Goal: Transaction & Acquisition: Purchase product/service

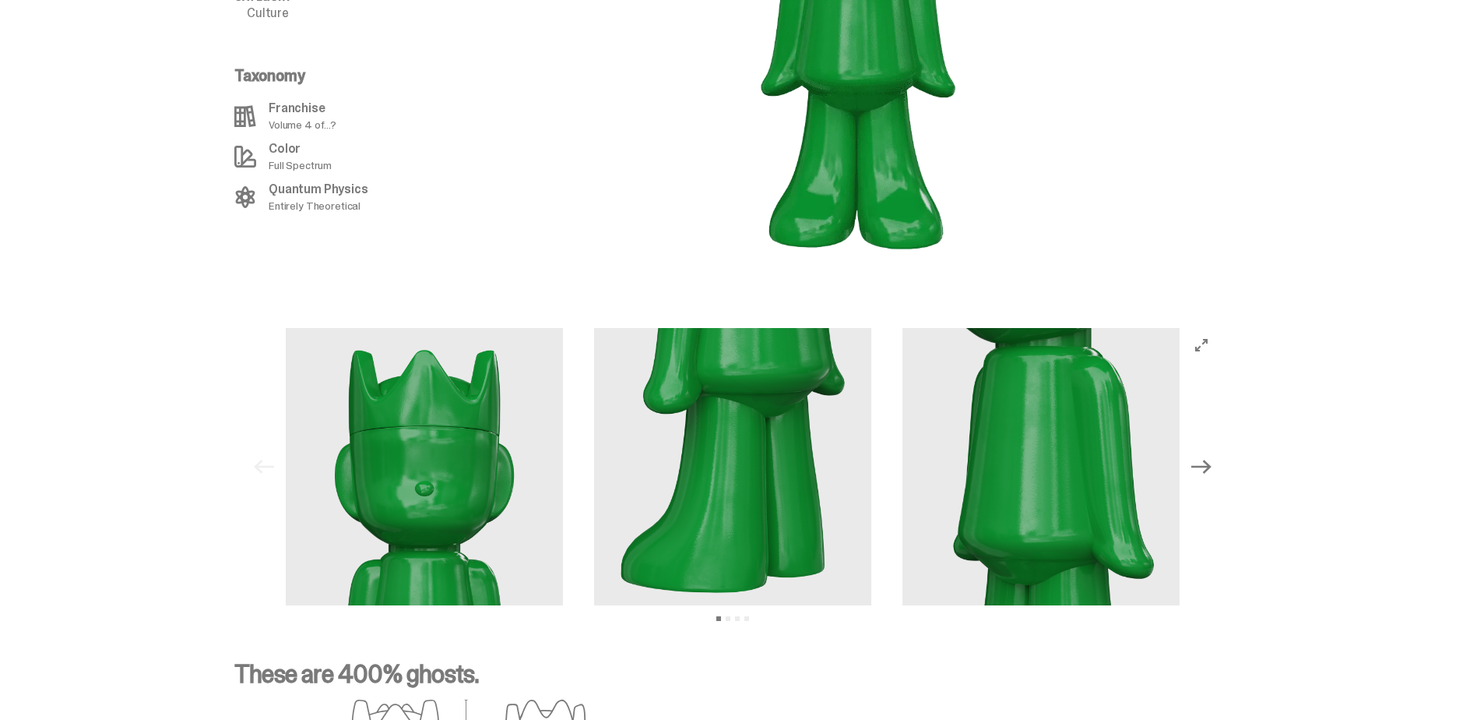
scroll to position [1947, 0]
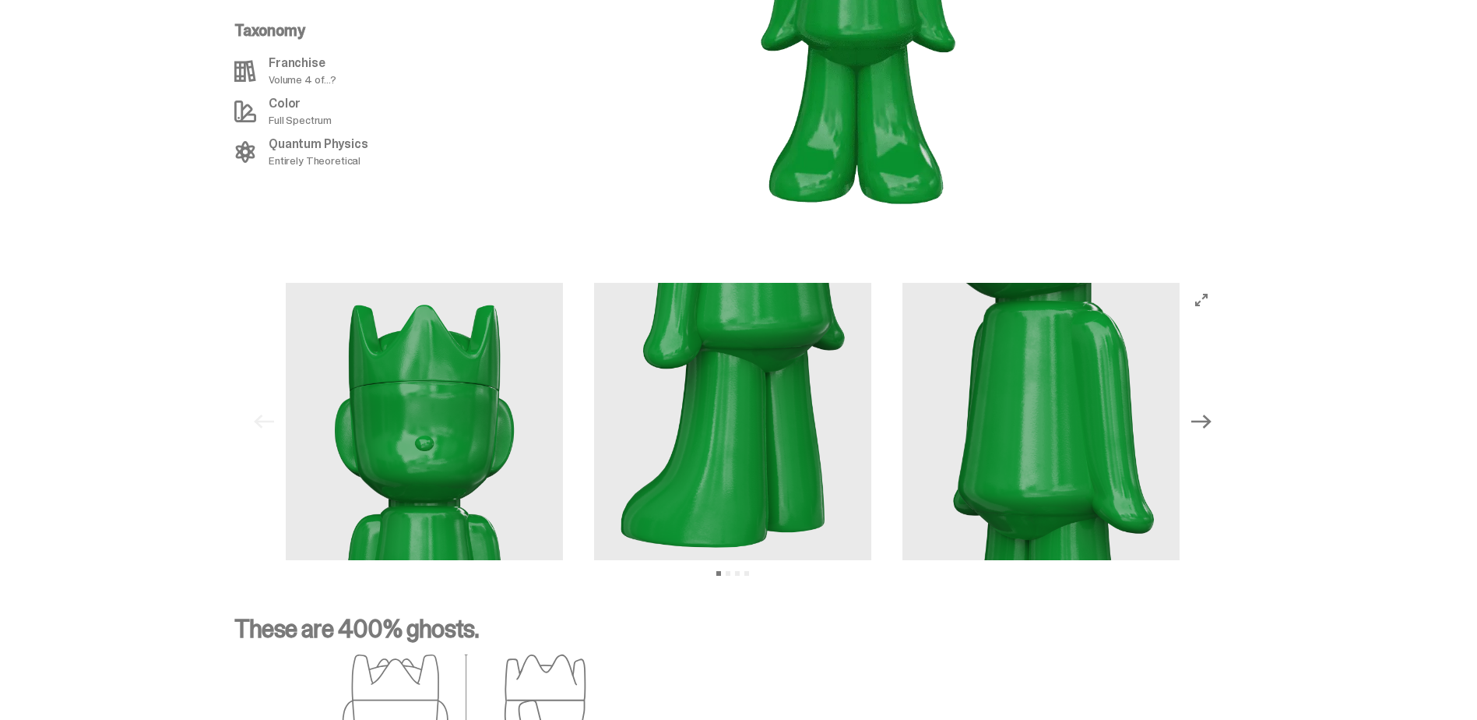
click at [1210, 411] on icon "Next" at bounding box center [1201, 421] width 20 height 20
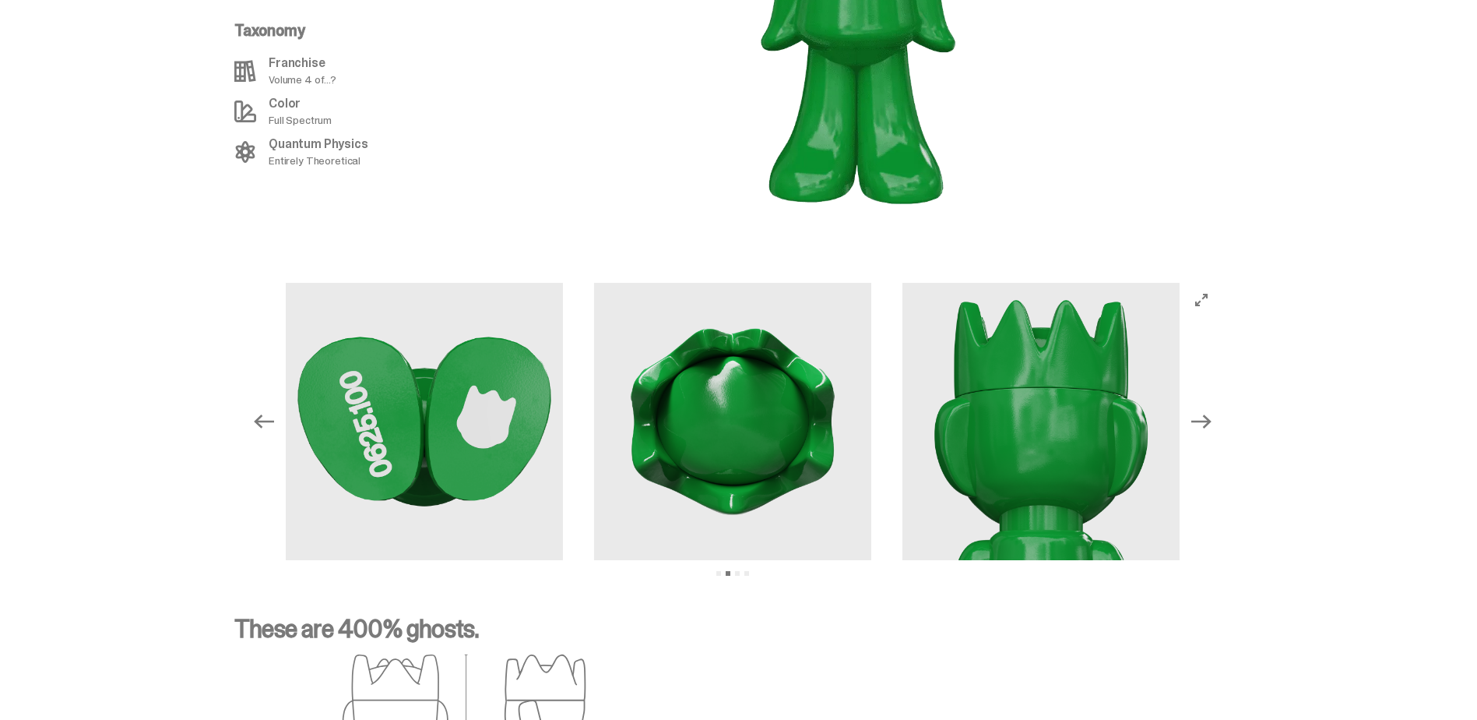
click at [1210, 411] on icon "Next" at bounding box center [1201, 421] width 20 height 20
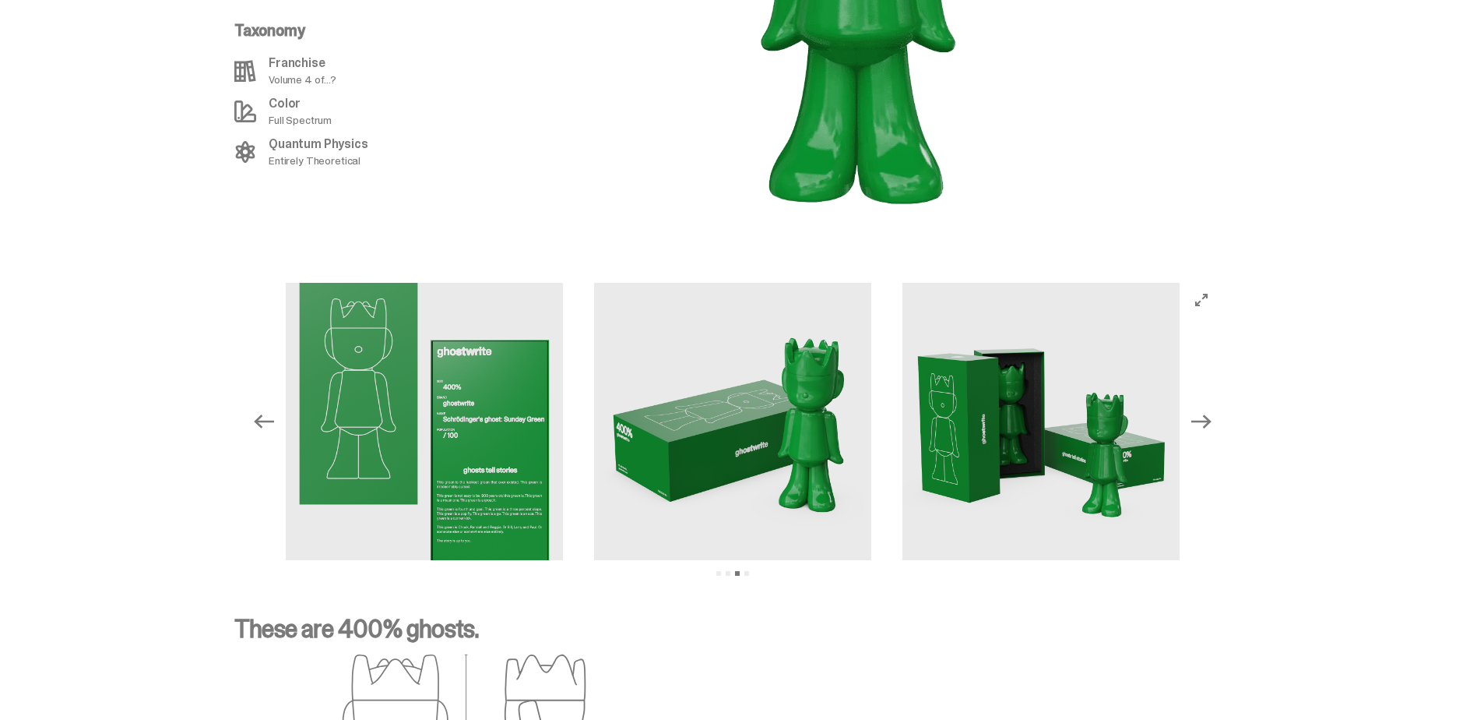
click at [1209, 414] on icon "Next" at bounding box center [1201, 421] width 20 height 14
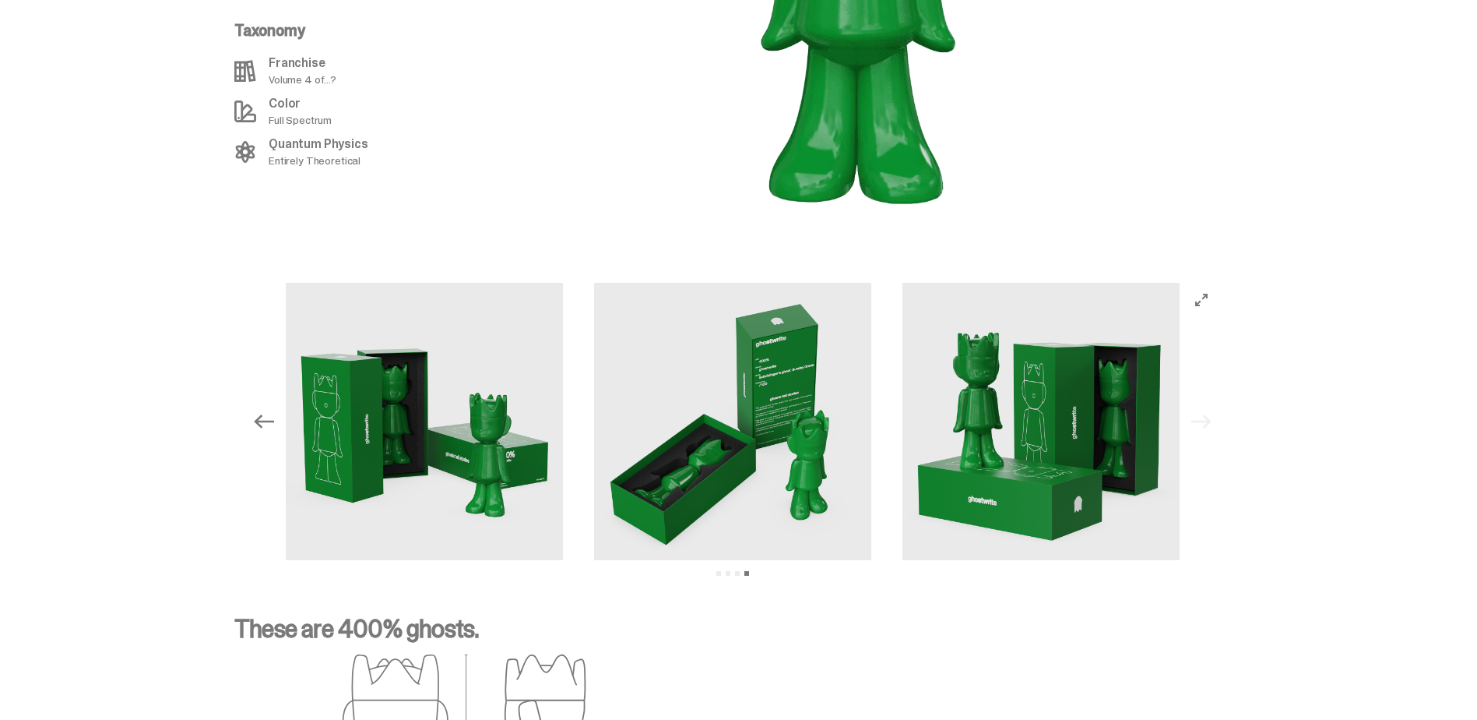
click at [776, 400] on img at bounding box center [732, 421] width 277 height 277
click at [1202, 403] on div "Previous Next View slide 1 View slide 2 View slide 3 View slide 4" at bounding box center [733, 421] width 972 height 277
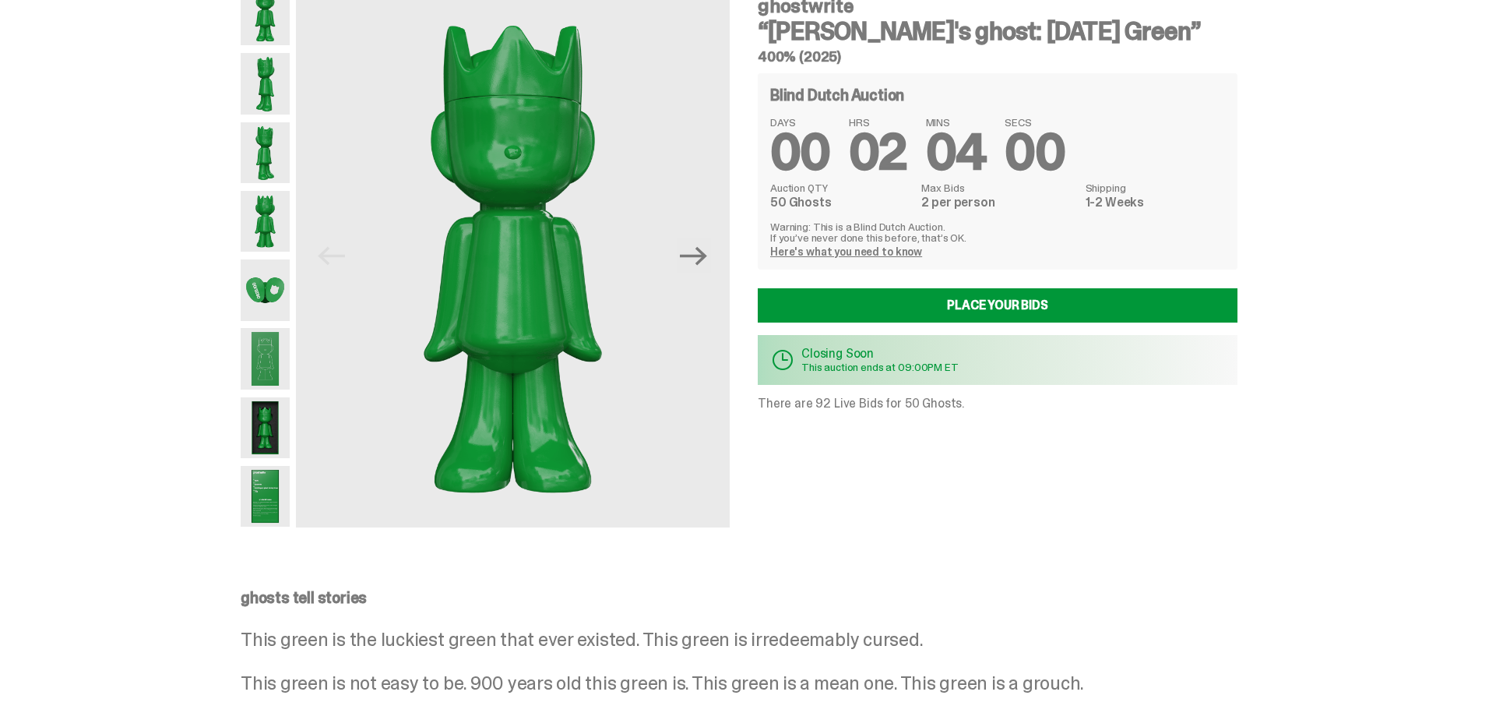
scroll to position [0, 0]
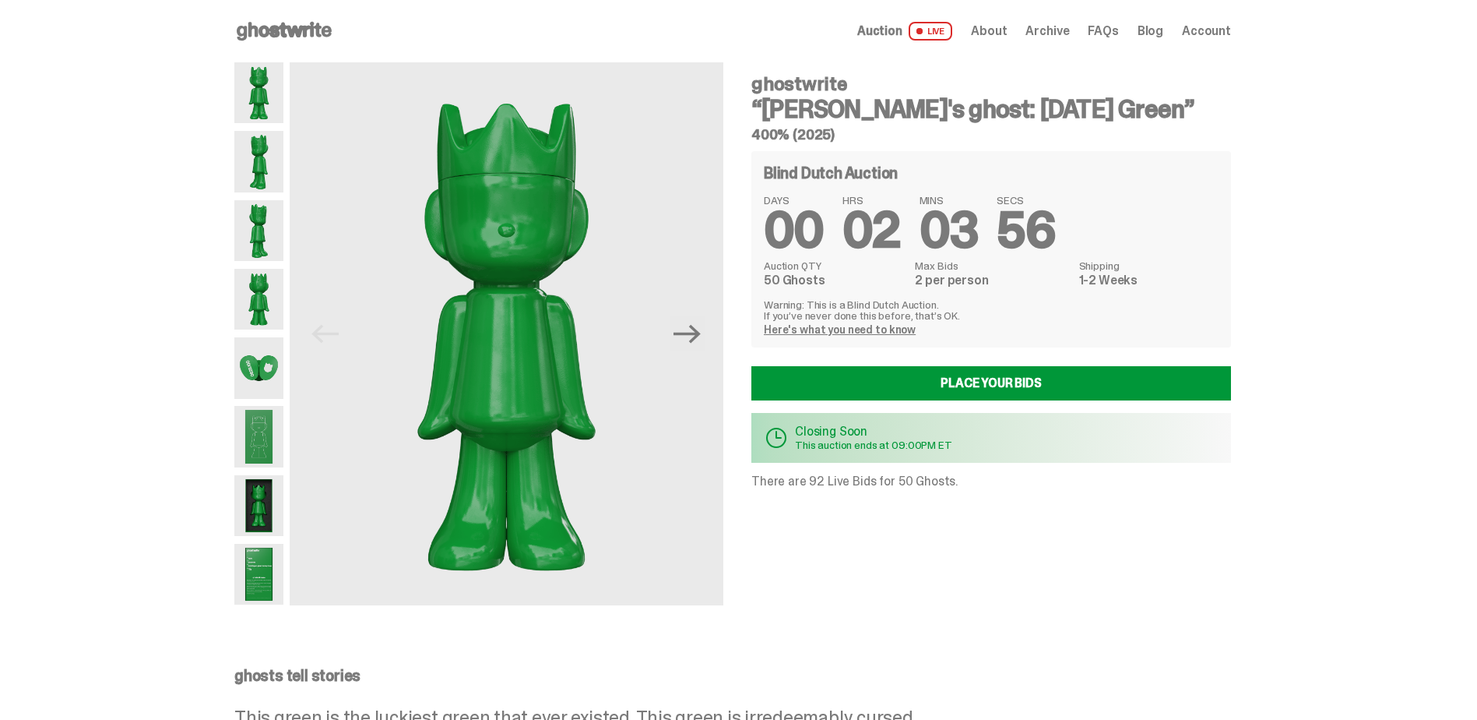
click at [860, 329] on link "Here's what you need to know" at bounding box center [840, 329] width 152 height 14
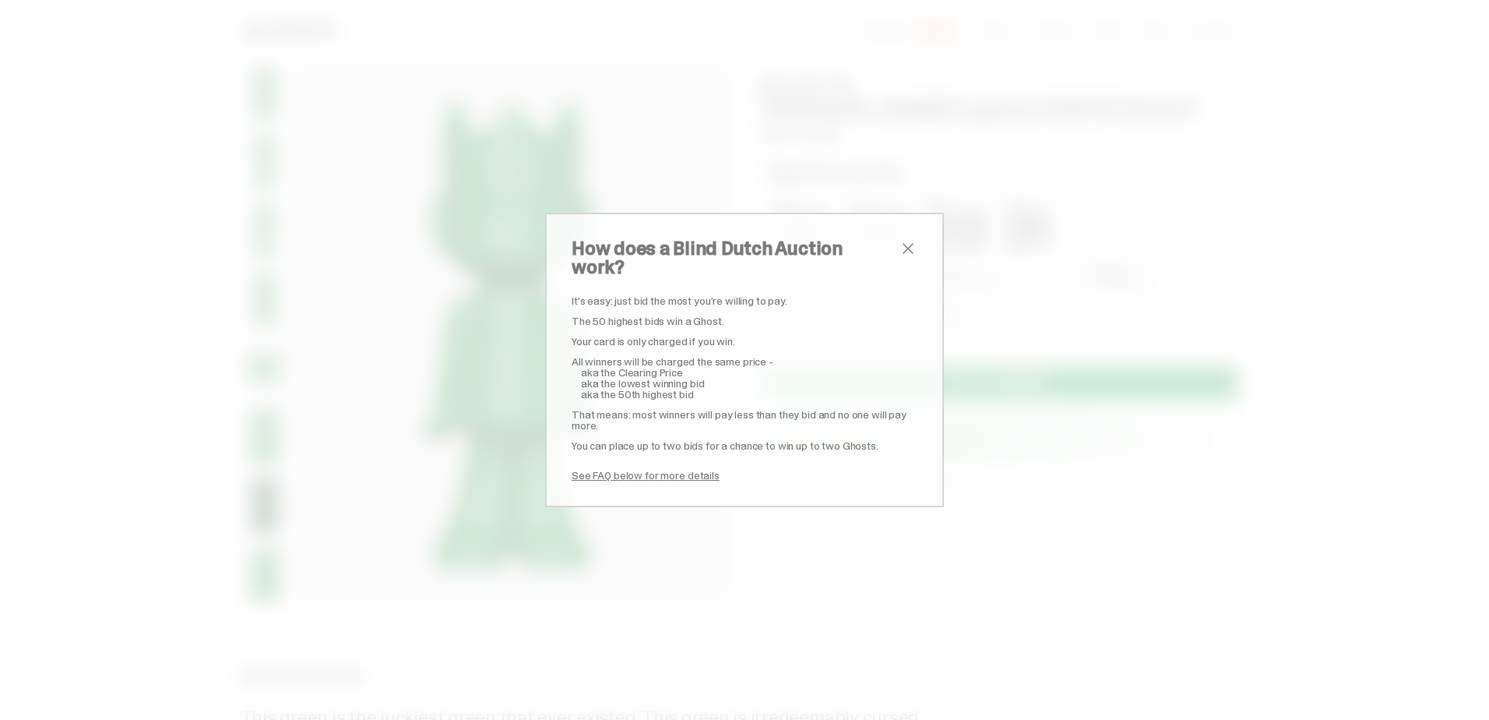
click at [611, 468] on link "See FAQ below for more details" at bounding box center [646, 475] width 148 height 14
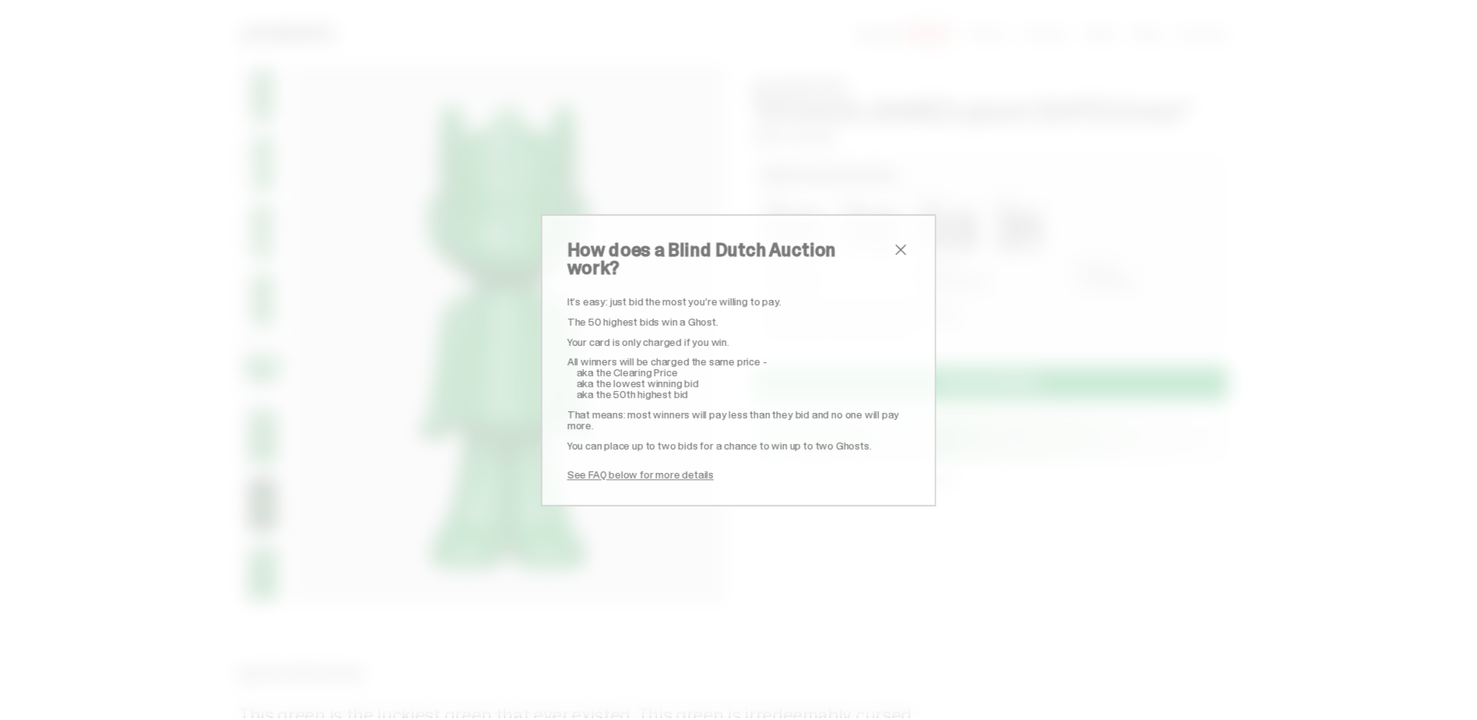
scroll to position [2719, 0]
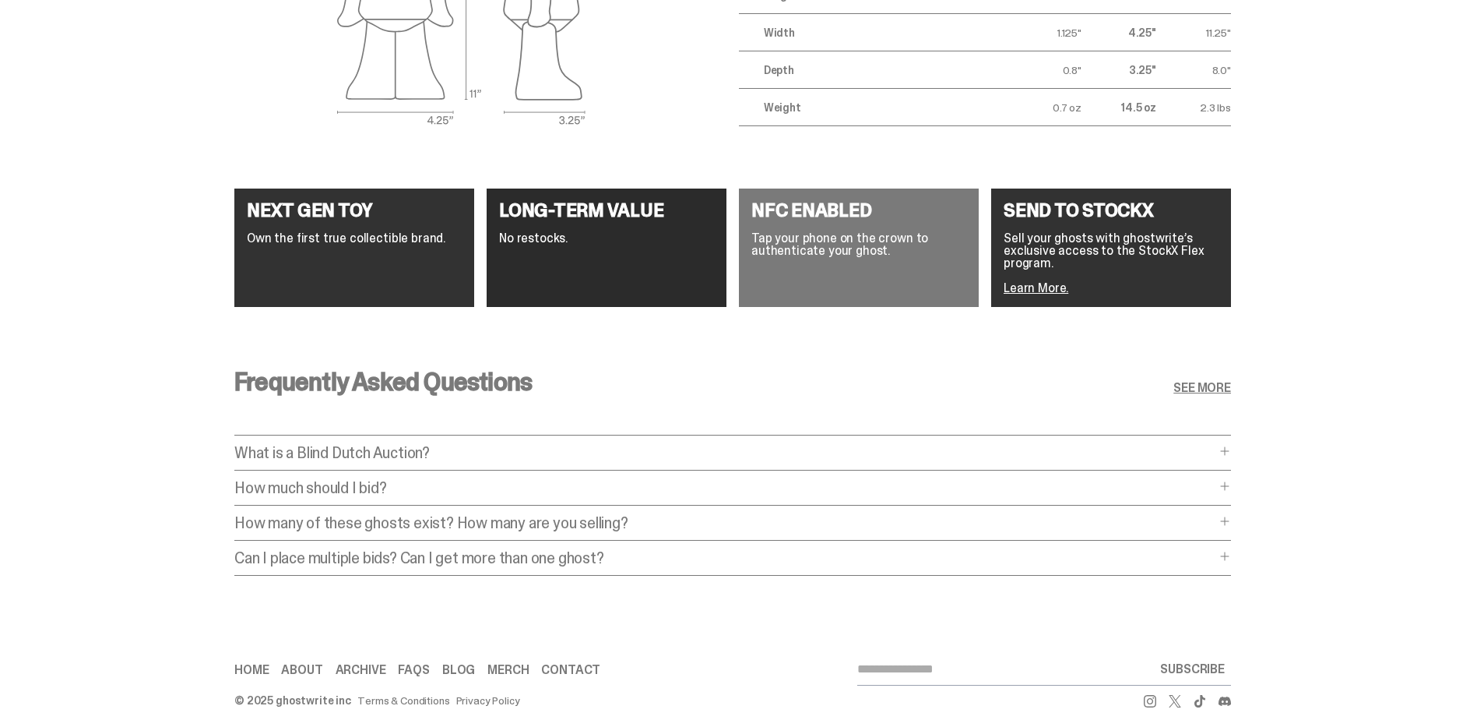
click at [1226, 480] on span at bounding box center [1225, 486] width 12 height 12
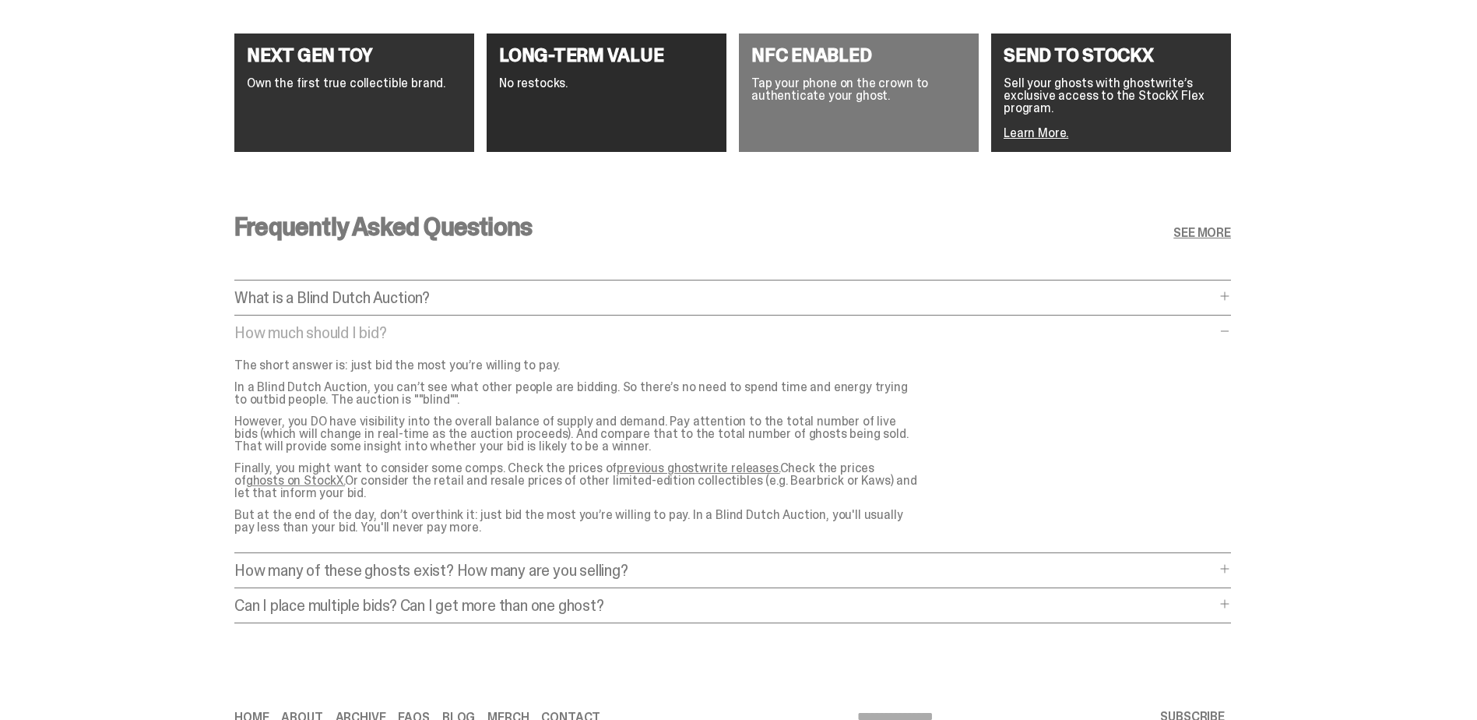
scroll to position [2922, 0]
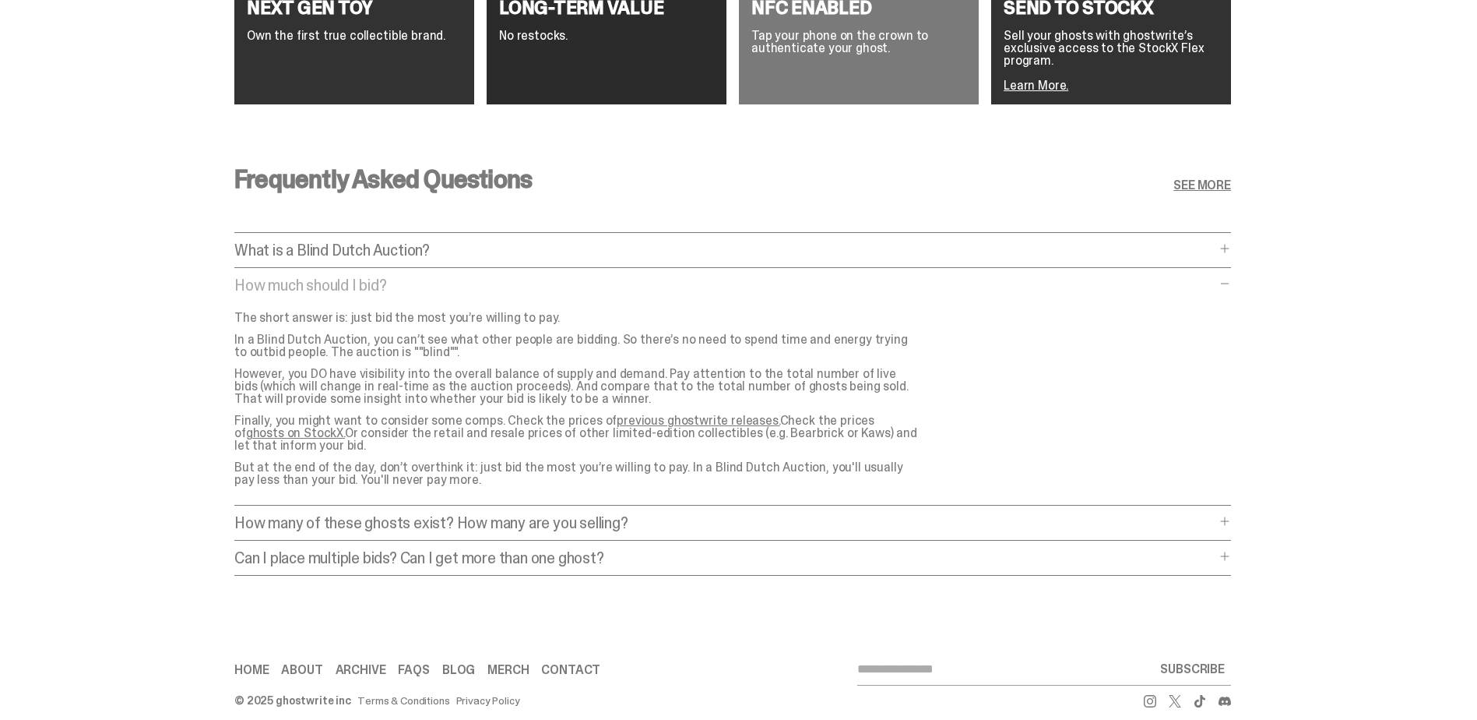
click at [1216, 515] on p "How many of these ghosts exist? How many are you selling?" at bounding box center [724, 523] width 981 height 16
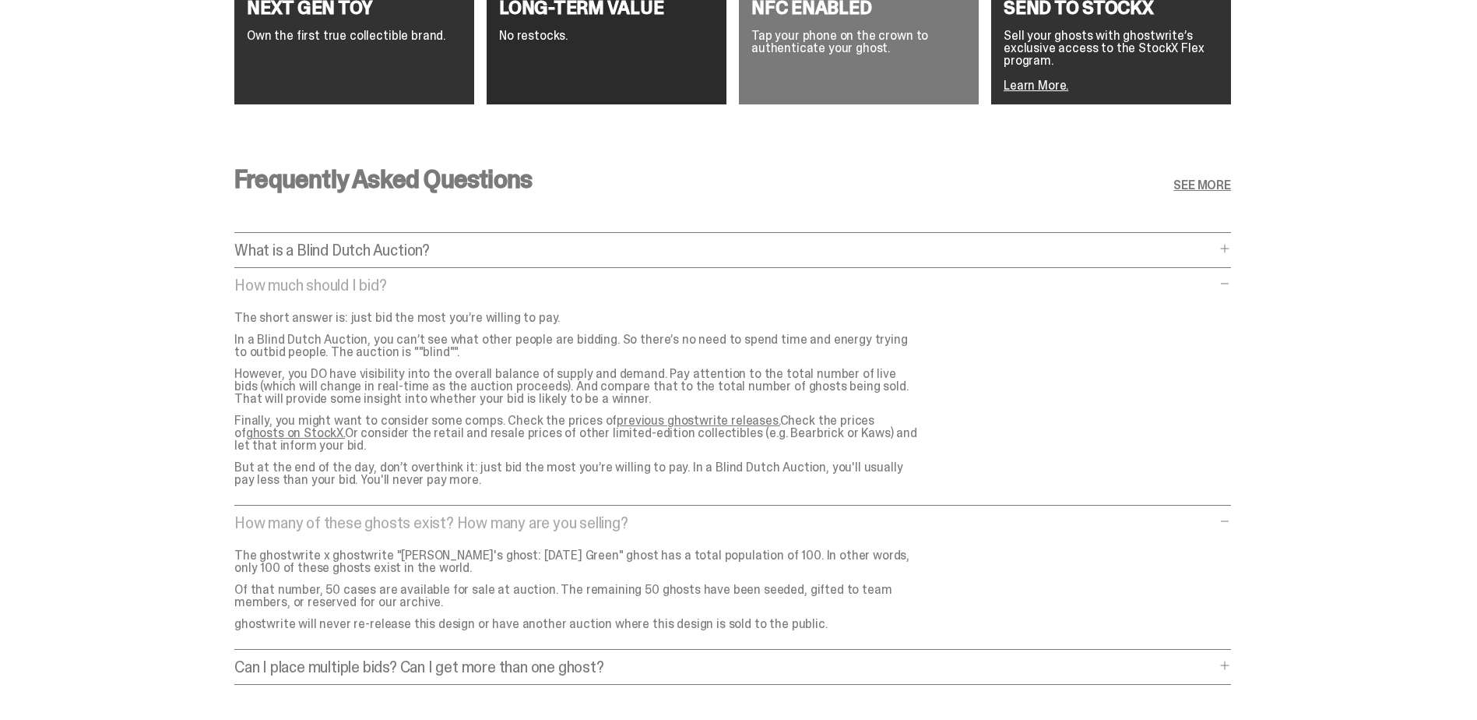
click at [1228, 659] on span at bounding box center [1225, 665] width 12 height 12
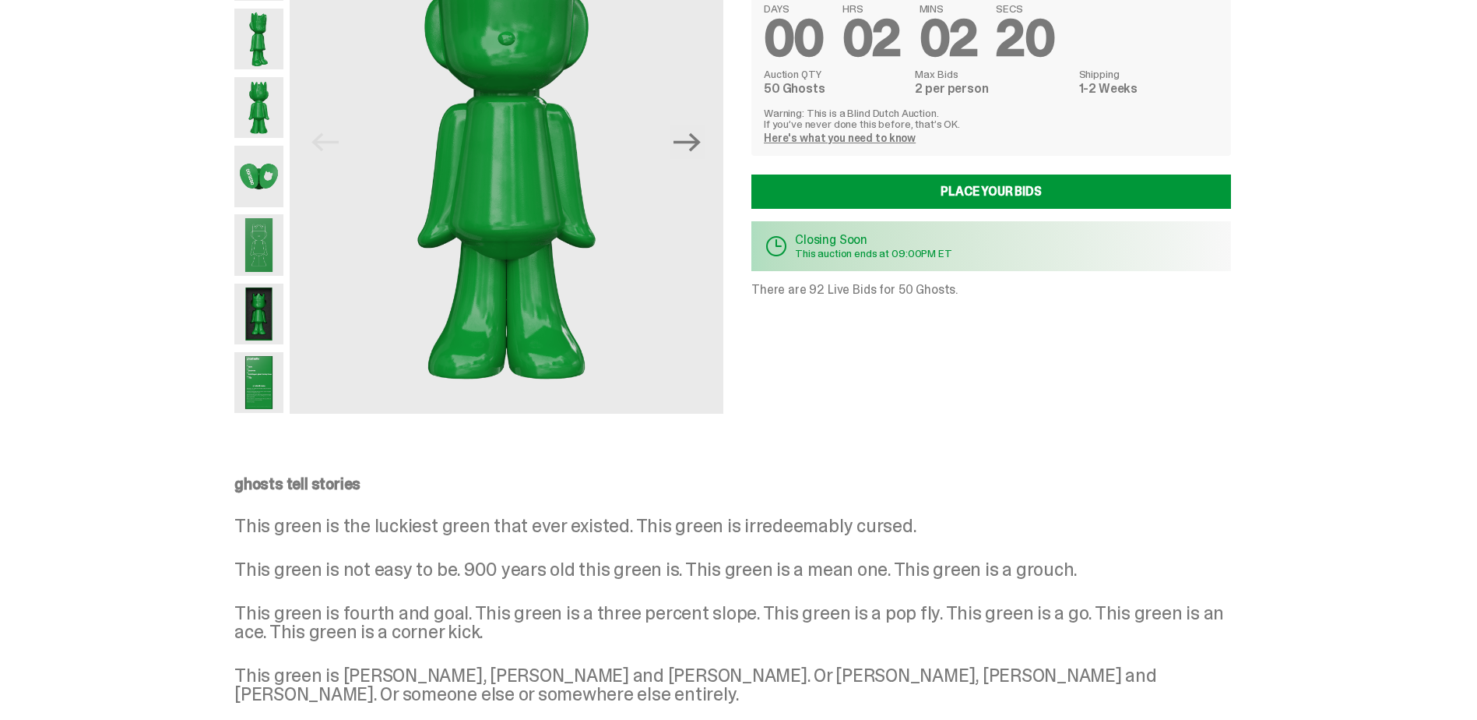
scroll to position [0, 0]
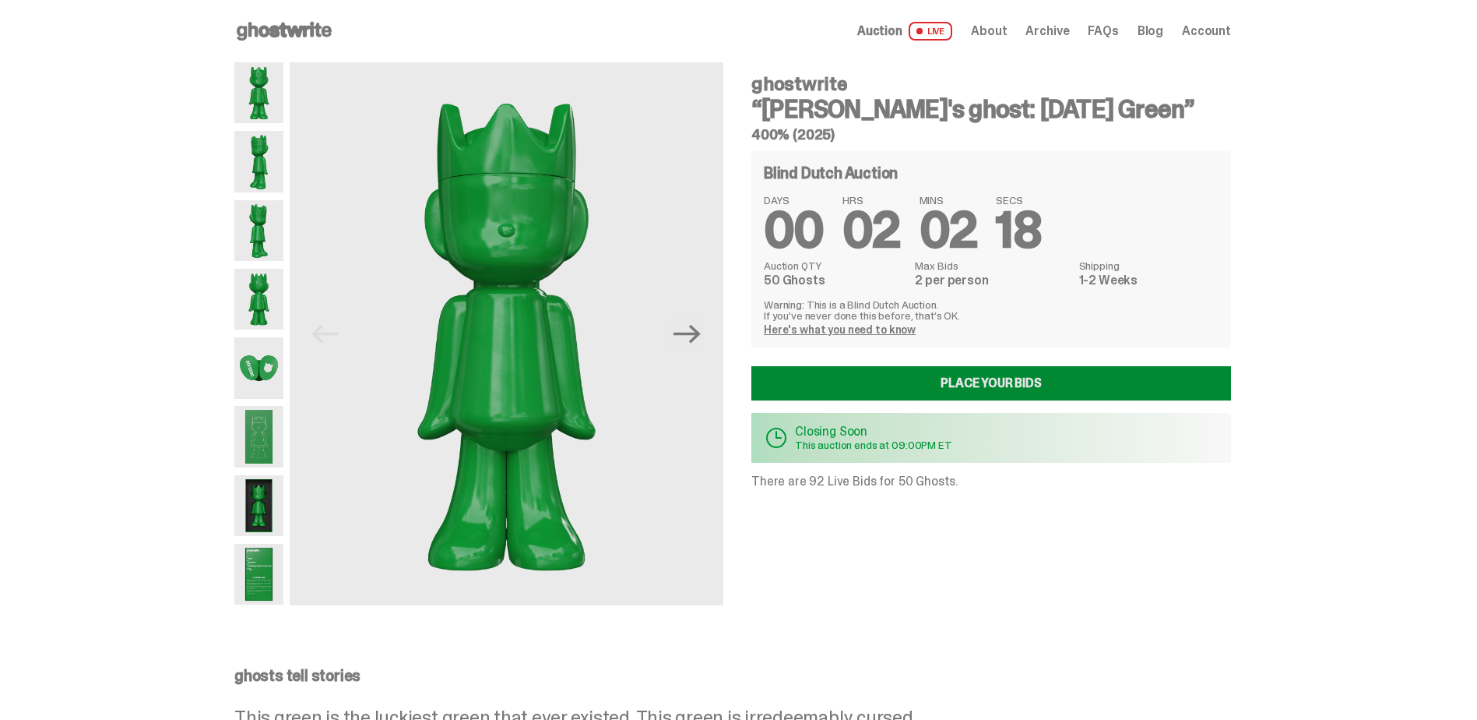
click at [1001, 378] on link "Place your Bids" at bounding box center [991, 383] width 480 height 34
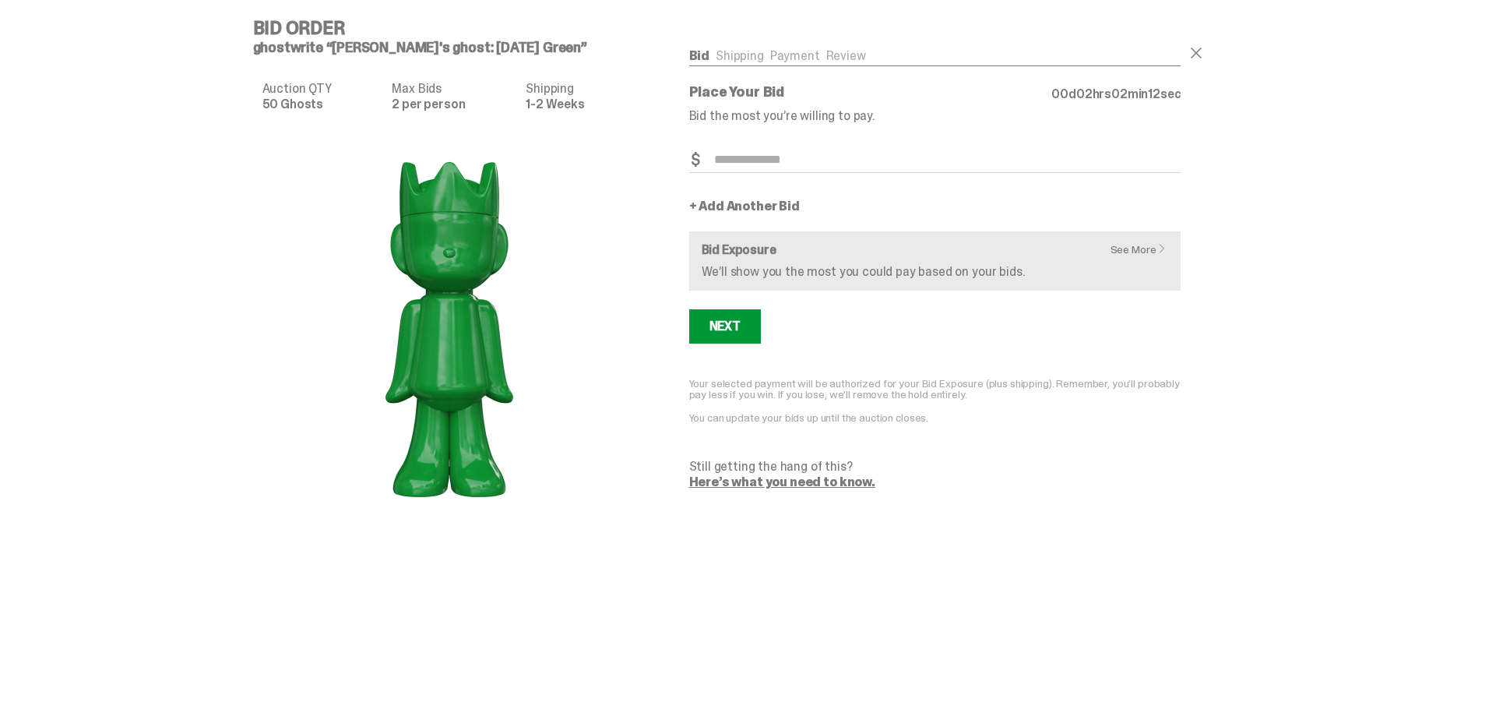
click at [1139, 248] on link "See More" at bounding box center [1142, 249] width 65 height 11
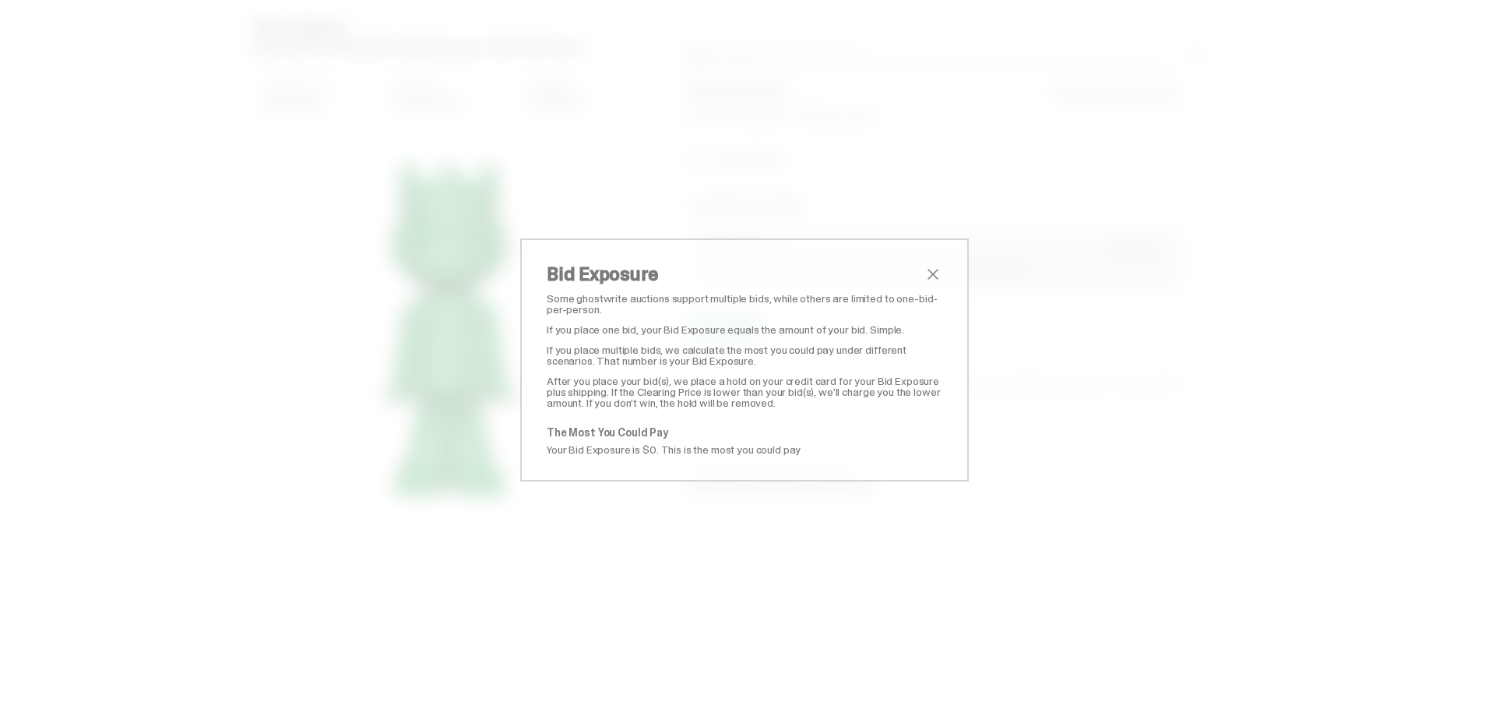
click at [925, 276] on span "close" at bounding box center [933, 274] width 19 height 19
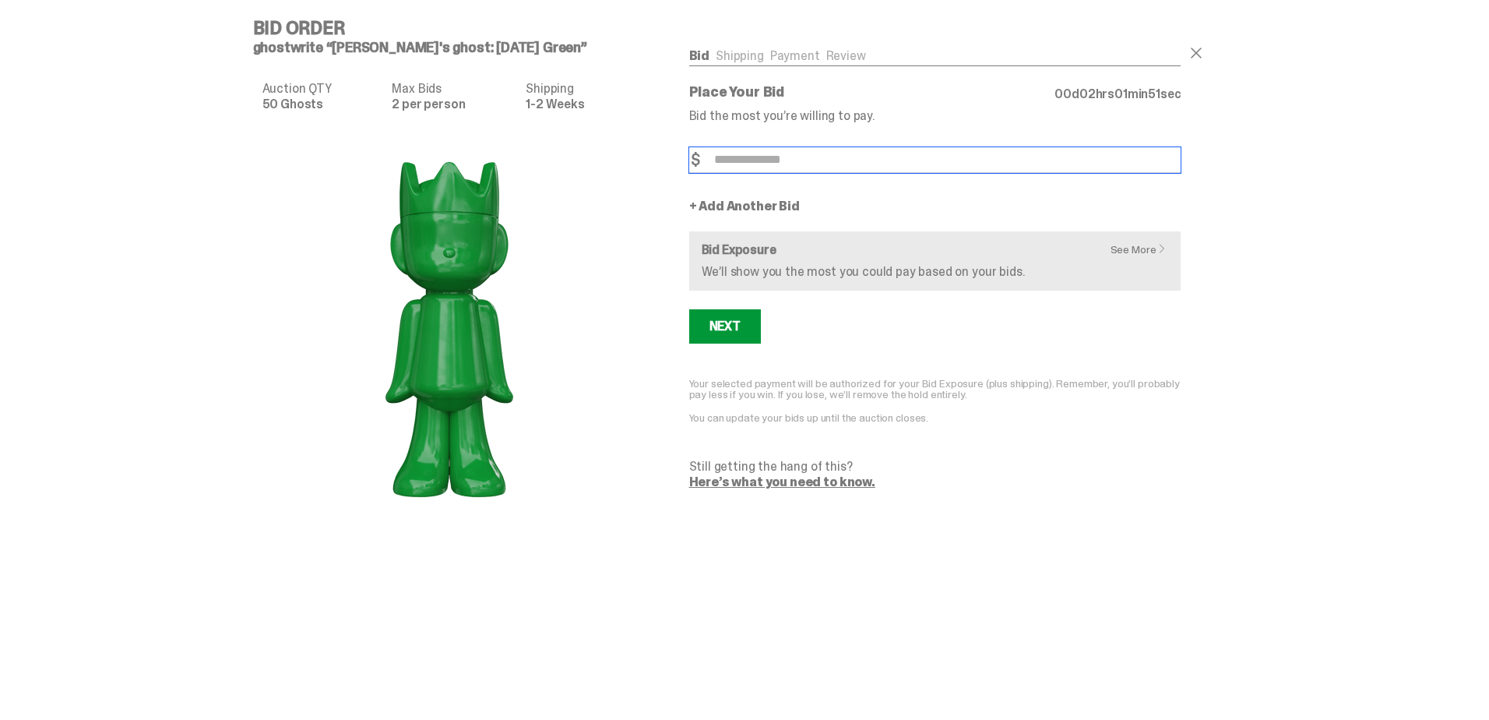
click at [809, 159] on input "Bid Amount" at bounding box center [935, 160] width 492 height 26
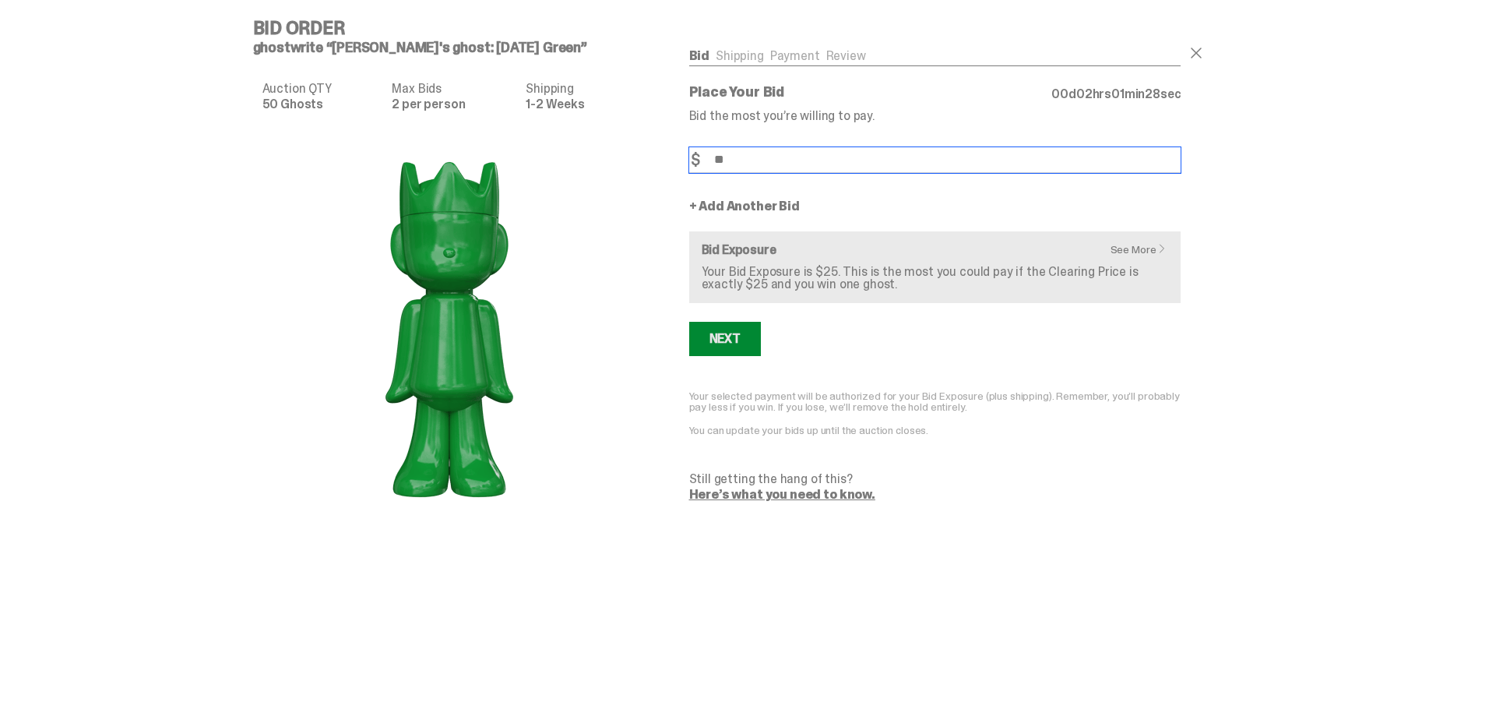
type input "**"
click at [728, 335] on div "Next" at bounding box center [724, 339] width 31 height 12
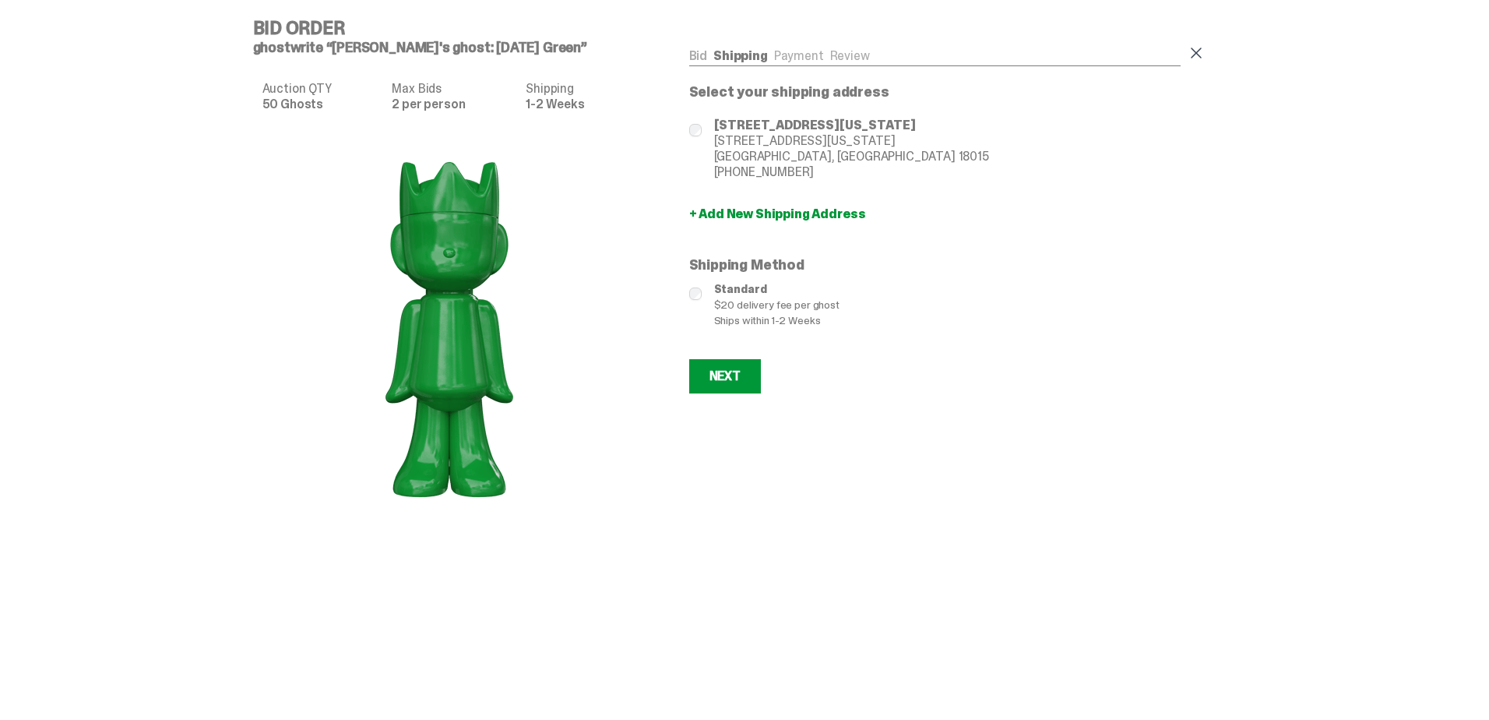
click at [1196, 53] on span at bounding box center [1196, 53] width 19 height 19
